Goal: Task Accomplishment & Management: Manage account settings

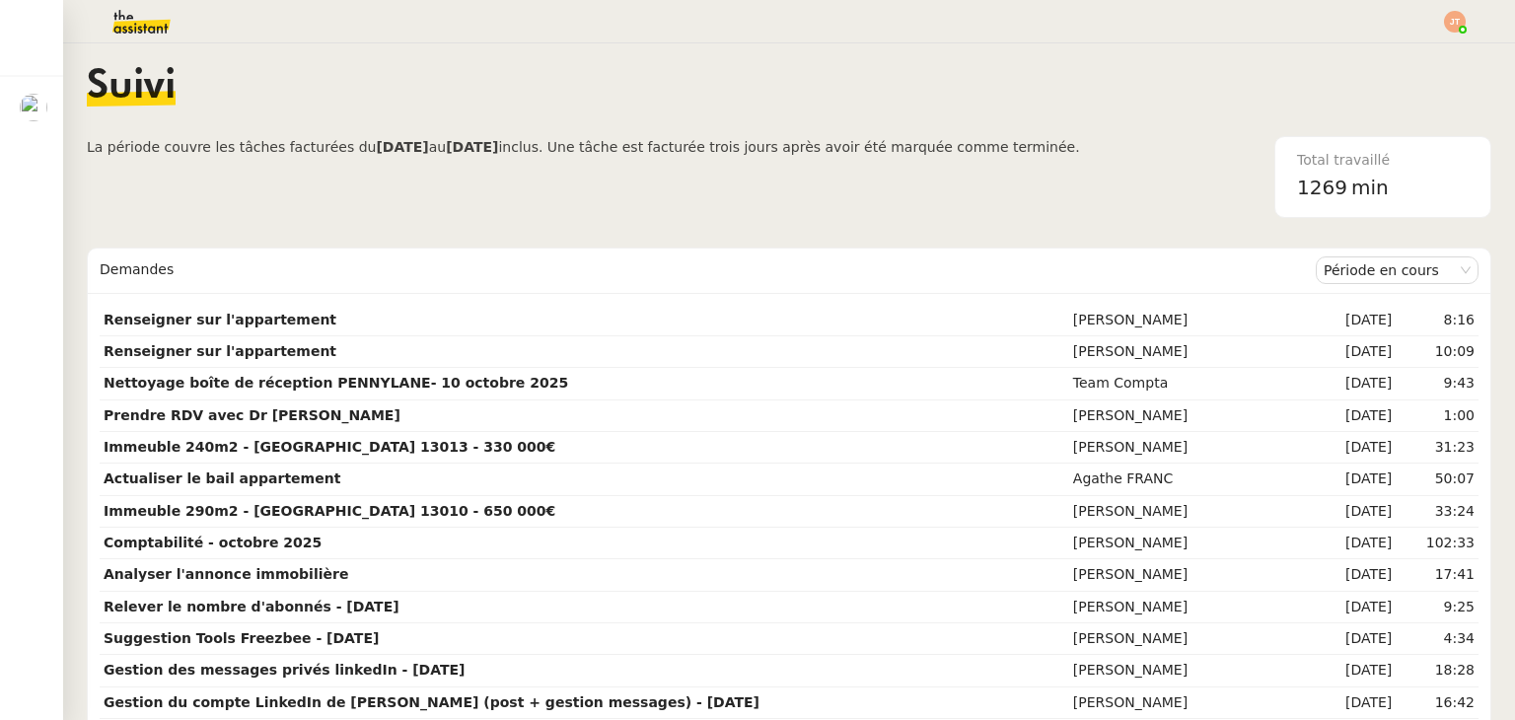
click at [383, 149] on b "[DATE]" at bounding box center [402, 147] width 52 height 16
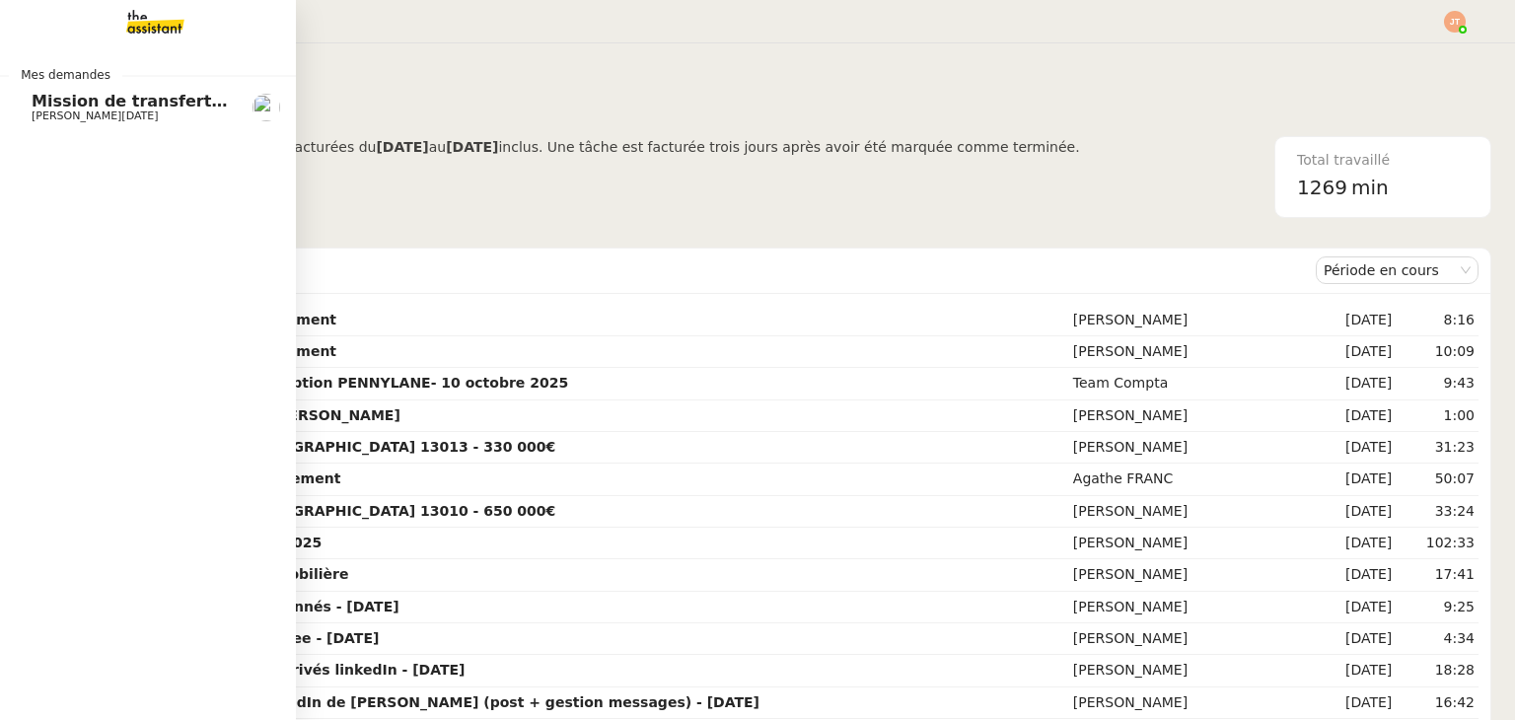
click at [68, 107] on span "Mission de transfert Dropbox" at bounding box center [162, 101] width 260 height 19
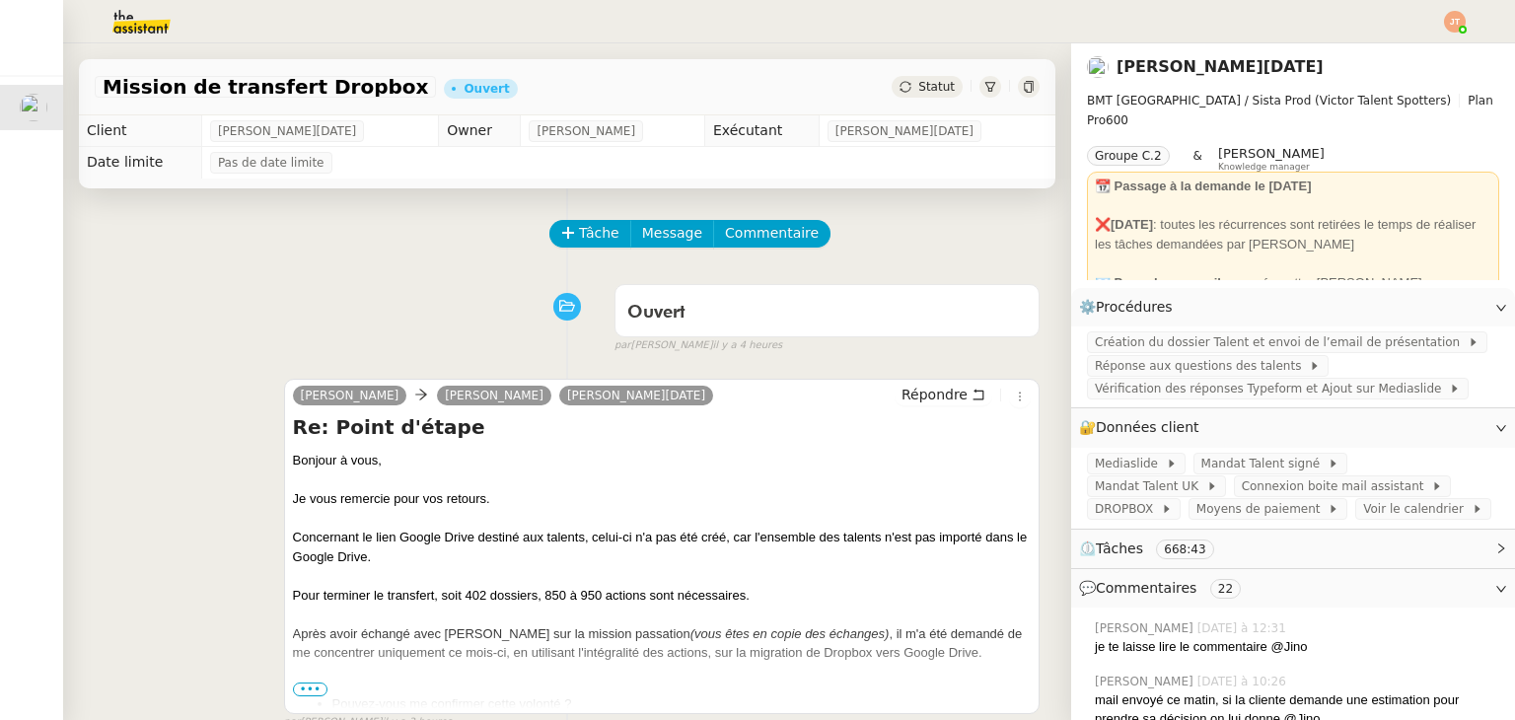
click at [920, 81] on span "Statut" at bounding box center [936, 87] width 36 height 14
click at [927, 159] on td "Pas de date limite" at bounding box center [628, 163] width 854 height 32
click at [915, 95] on div "Statut" at bounding box center [927, 87] width 71 height 22
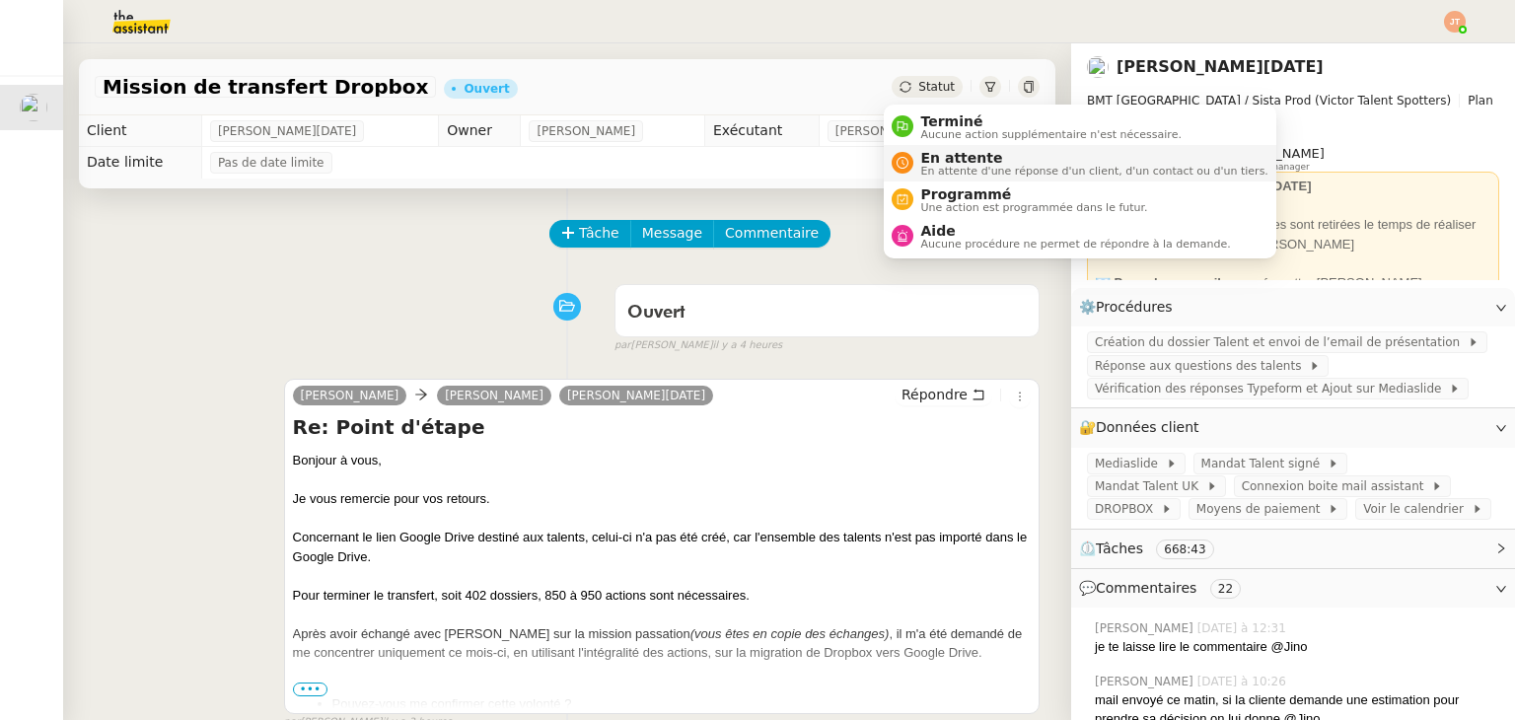
click at [928, 160] on span "En attente" at bounding box center [1094, 158] width 347 height 16
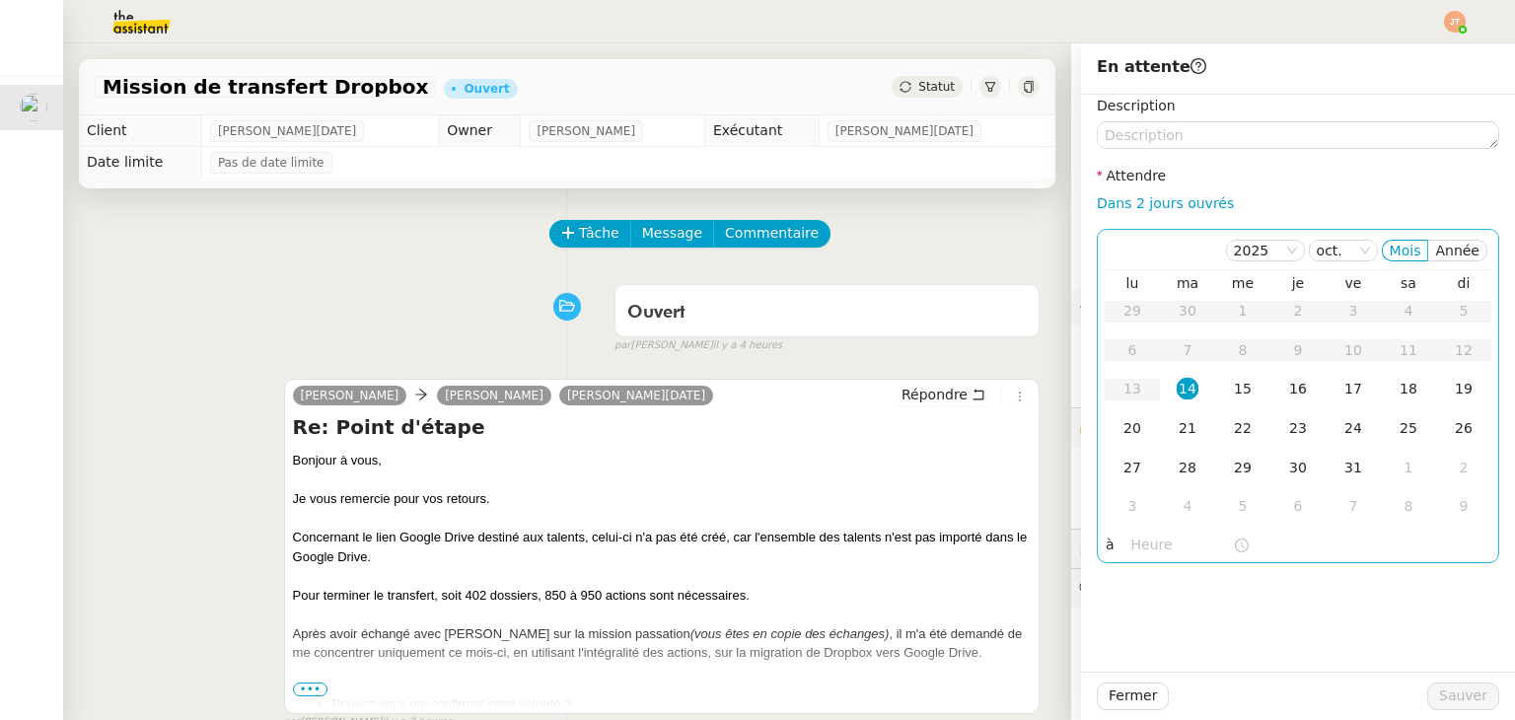
click at [1287, 389] on div "16" at bounding box center [1298, 389] width 22 height 22
click at [1131, 549] on input "text" at bounding box center [1182, 545] width 102 height 23
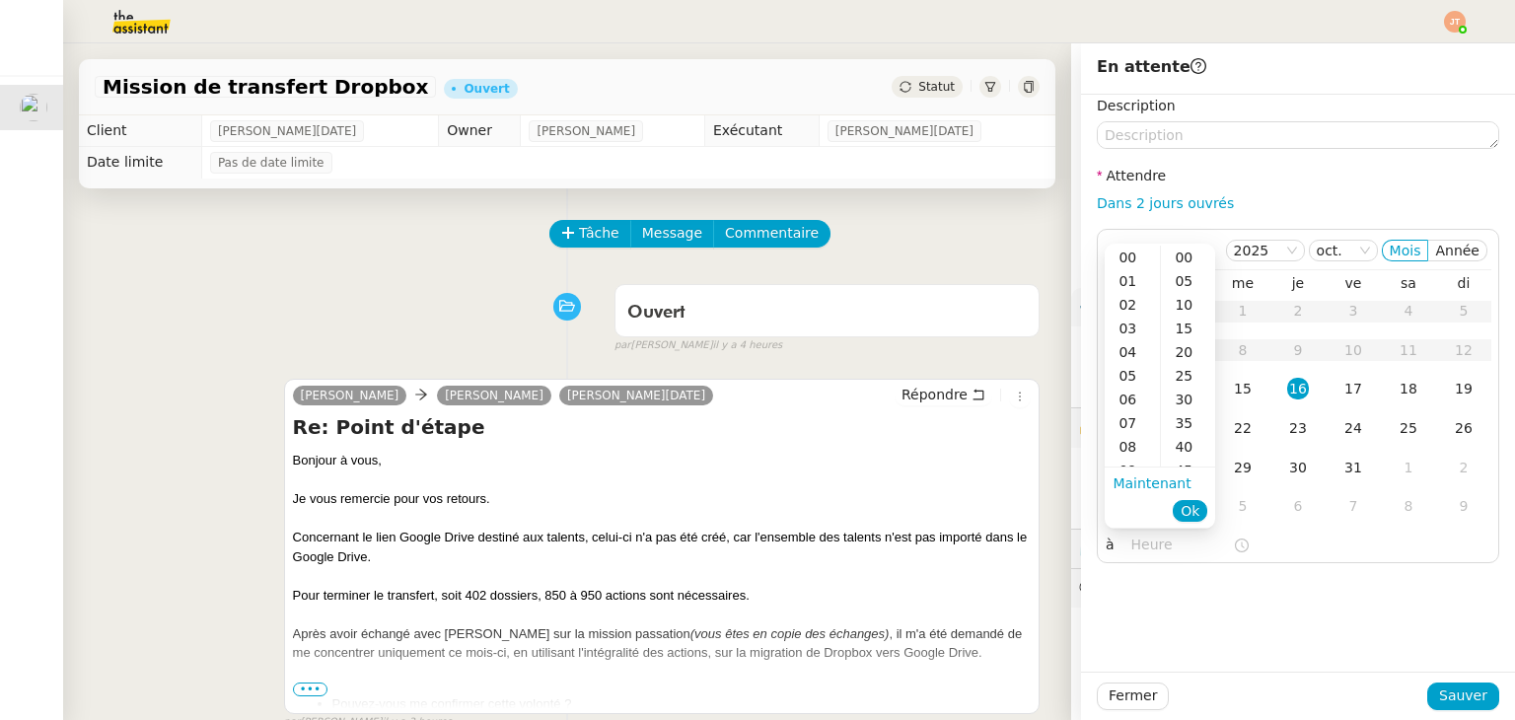
click at [1130, 461] on div "09" at bounding box center [1132, 471] width 55 height 24
click at [1186, 452] on div "40" at bounding box center [1188, 447] width 54 height 24
type input "09:40"
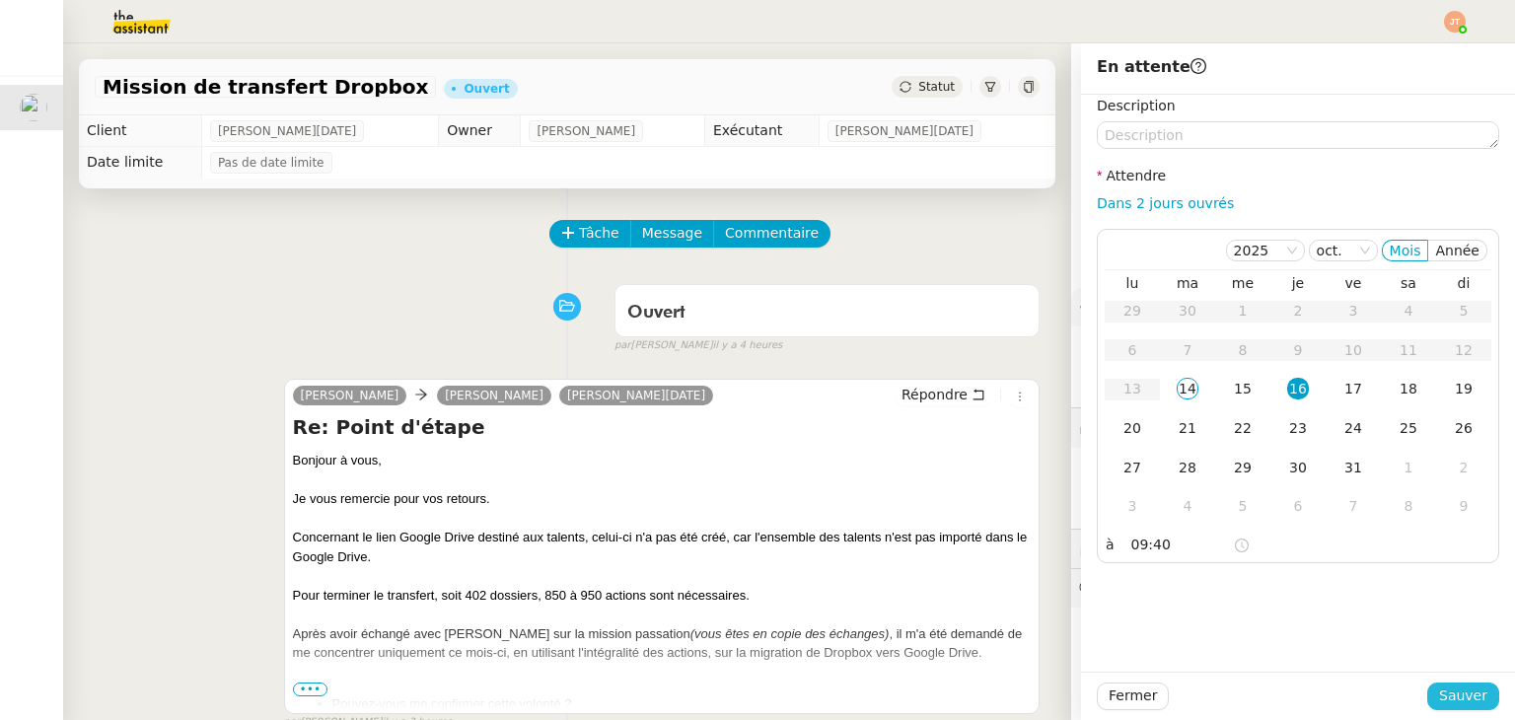
click at [1440, 689] on span "Sauver" at bounding box center [1463, 695] width 48 height 23
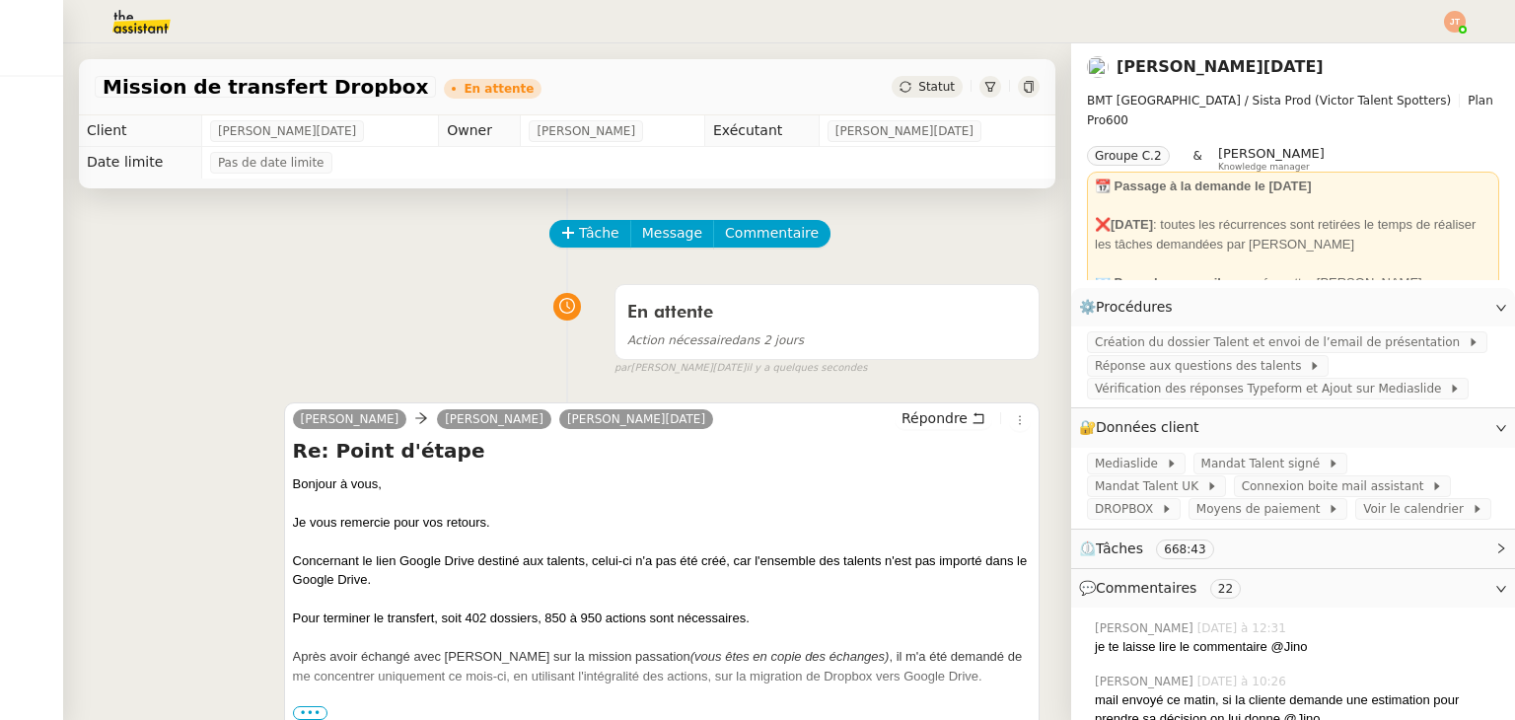
click at [1470, 26] on nz-header at bounding box center [757, 21] width 1515 height 43
click at [1448, 23] on img at bounding box center [1455, 22] width 22 height 22
click at [1373, 65] on li "Suivi" at bounding box center [1401, 56] width 128 height 28
